Goal: Find specific page/section: Find specific page/section

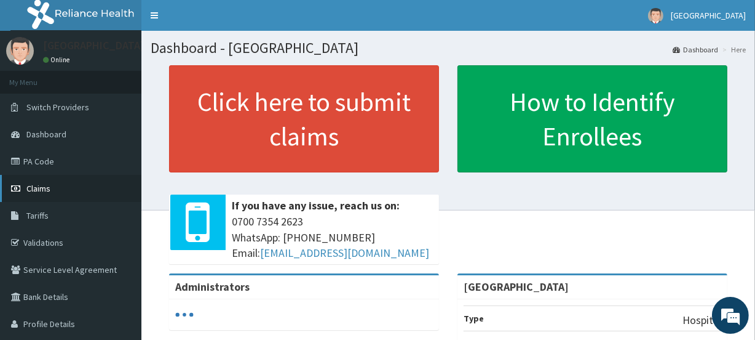
click at [19, 181] on link "Claims" at bounding box center [70, 188] width 141 height 27
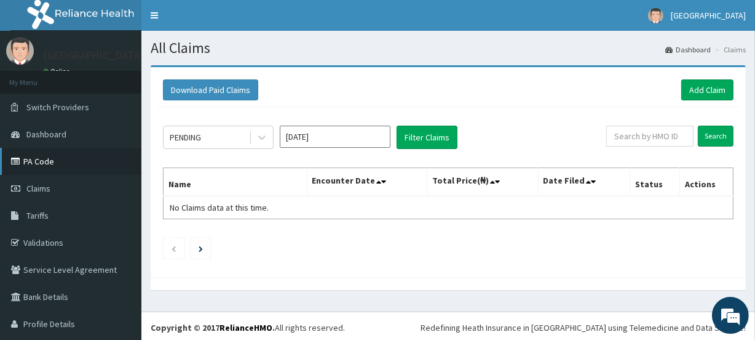
click at [42, 166] on link "PA Code" at bounding box center [70, 161] width 141 height 27
